Goal: Find contact information: Find contact information

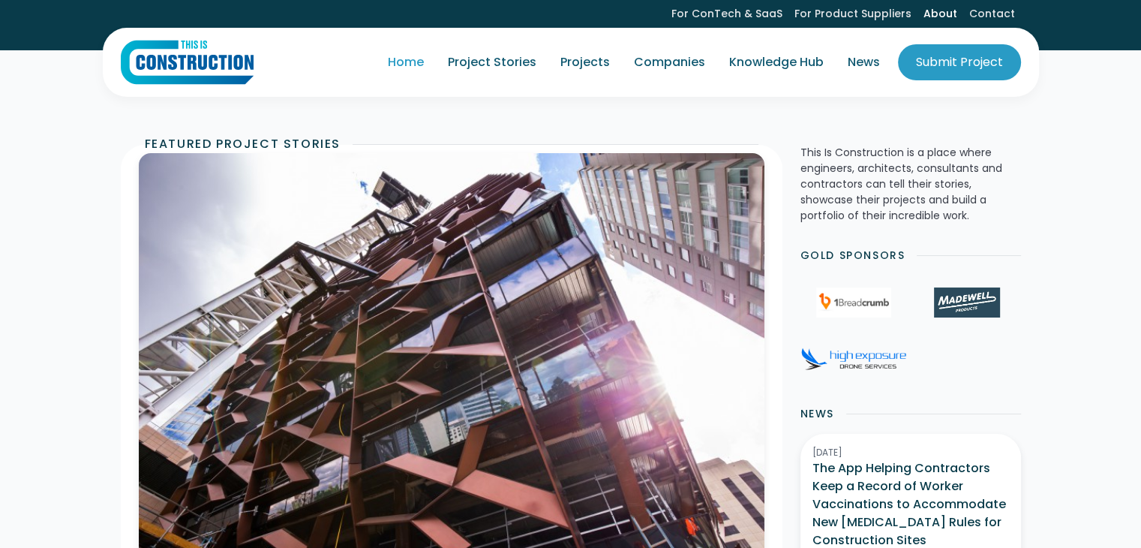
click at [943, 9] on link "About" at bounding box center [941, 14] width 46 height 28
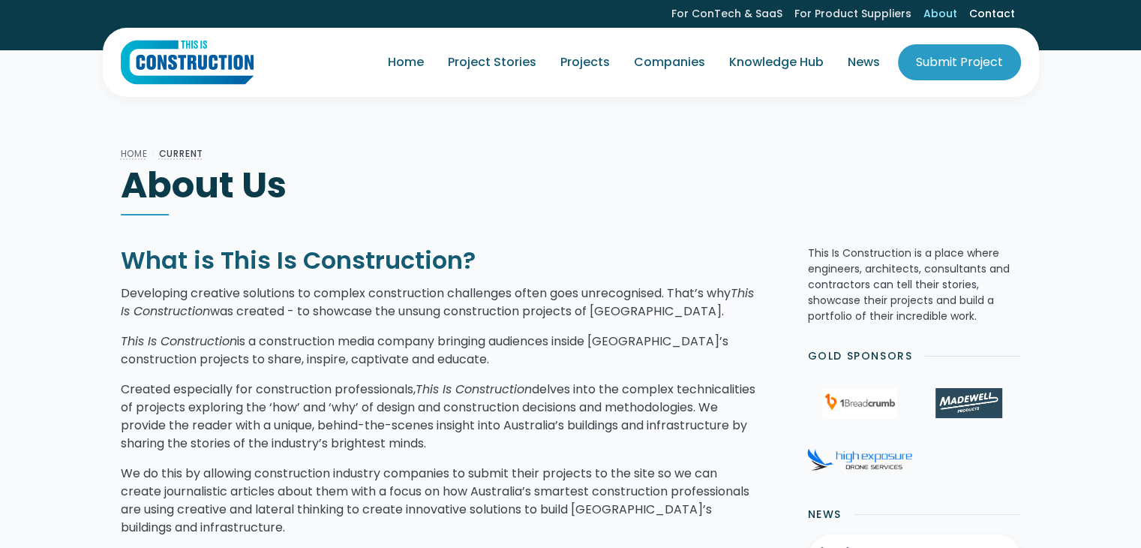
click at [990, 19] on link "Contact" at bounding box center [993, 14] width 58 height 28
